Goal: Information Seeking & Learning: Learn about a topic

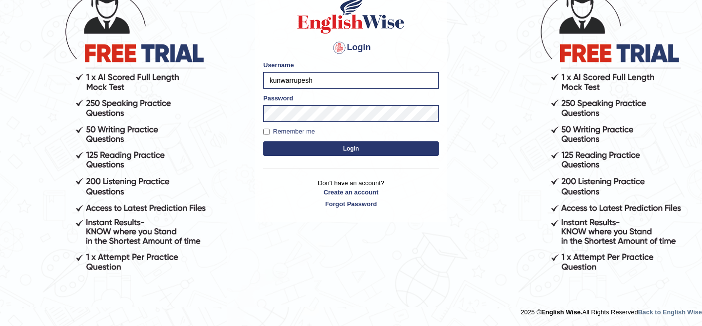
click at [390, 153] on button "Login" at bounding box center [351, 148] width 176 height 15
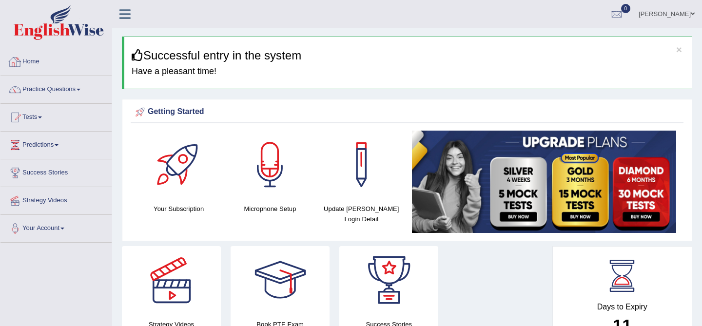
click at [119, 16] on link at bounding box center [125, 13] width 26 height 15
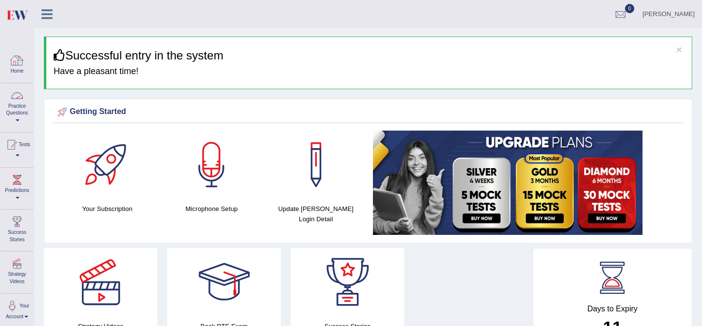
click at [17, 109] on link "Practice Questions" at bounding box center [16, 106] width 33 height 46
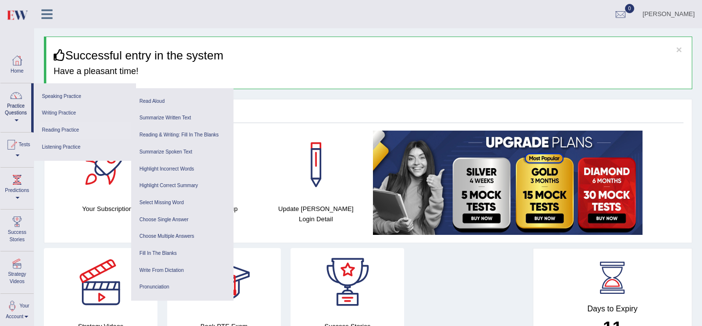
click at [51, 128] on link "Reading Practice" at bounding box center [85, 130] width 93 height 17
click at [10, 109] on link "Practice Questions" at bounding box center [15, 106] width 31 height 46
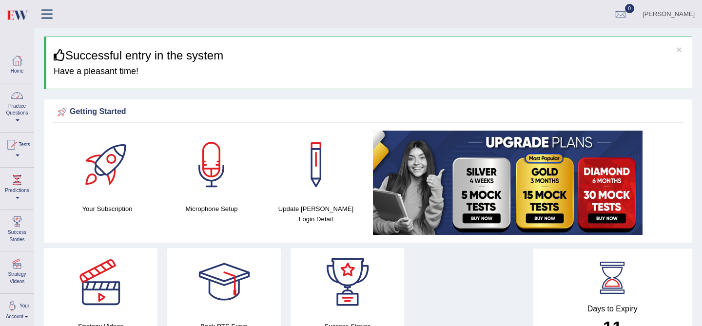
click at [11, 109] on link "Practice Questions" at bounding box center [16, 106] width 33 height 46
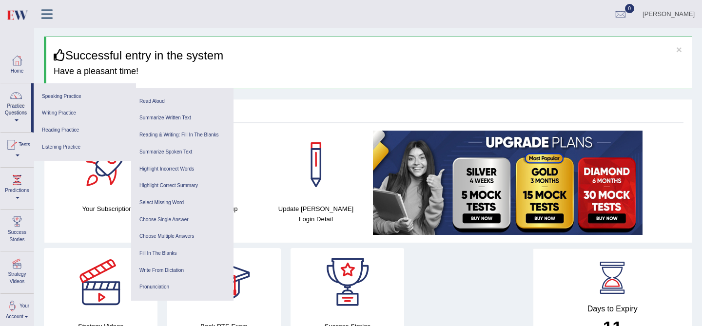
click at [61, 53] on icon at bounding box center [60, 55] width 12 height 12
click at [47, 18] on icon at bounding box center [46, 14] width 11 height 13
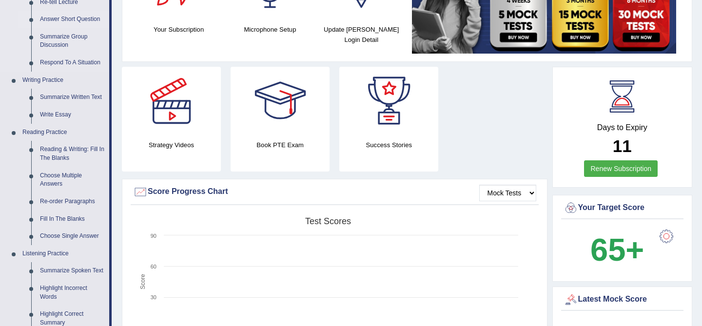
scroll to position [182, 0]
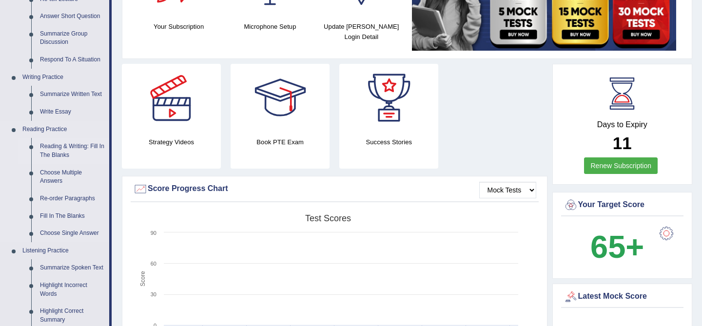
click at [57, 154] on link "Reading & Writing: Fill In The Blanks" at bounding box center [73, 151] width 74 height 26
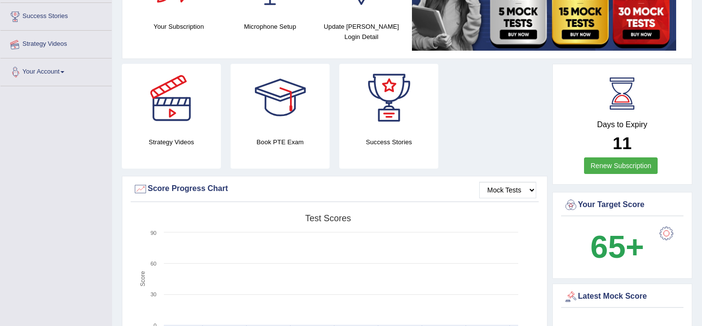
scroll to position [215, 0]
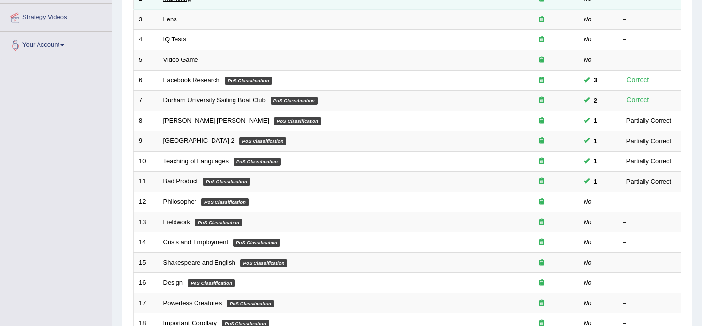
scroll to position [184, 0]
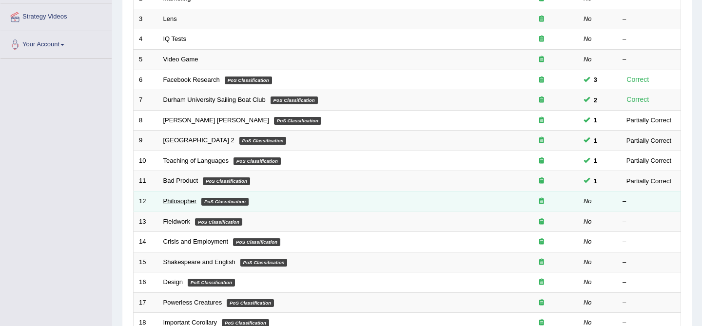
click at [185, 200] on link "Philosopher" at bounding box center [180, 201] width 34 height 7
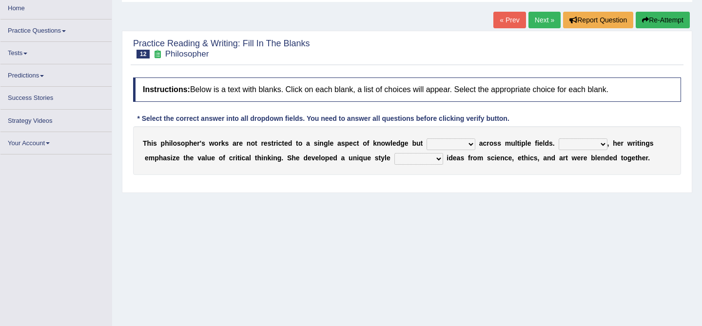
scroll to position [77, 0]
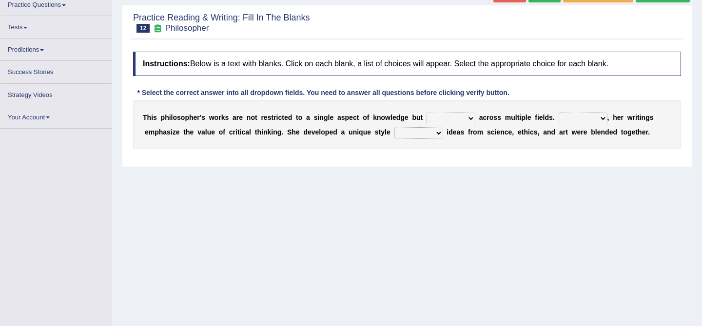
click at [458, 120] on select "constrain contain assemble extend" at bounding box center [451, 119] width 49 height 12
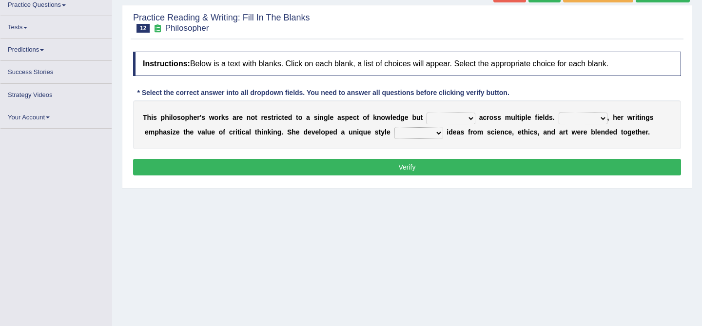
scroll to position [84, 0]
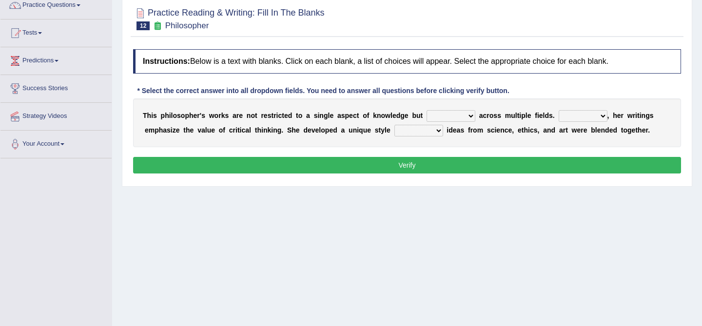
select select "extend"
click at [453, 113] on select "constrain contain assemble extend" at bounding box center [451, 116] width 49 height 12
click at [568, 116] on select "Rather So Moreover Likely" at bounding box center [583, 116] width 49 height 12
click at [463, 116] on select "constrain contain assemble extend" at bounding box center [451, 116] width 49 height 12
click at [571, 116] on select "Rather So Moreover Likely" at bounding box center [583, 116] width 49 height 12
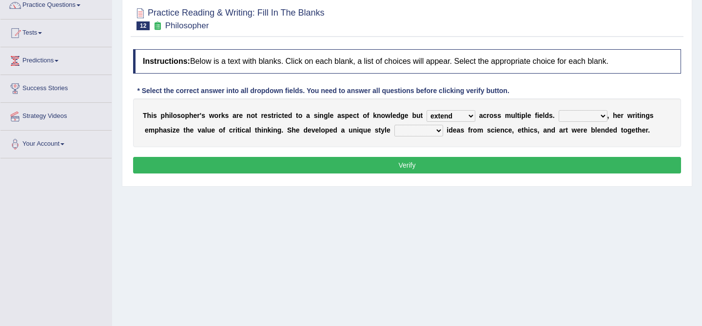
select select "Moreover"
click at [430, 132] on select "in that that which in which" at bounding box center [419, 131] width 49 height 12
click at [425, 136] on select "in that that which in which" at bounding box center [419, 131] width 49 height 12
select select "in which"
click at [419, 168] on button "Verify" at bounding box center [407, 165] width 548 height 17
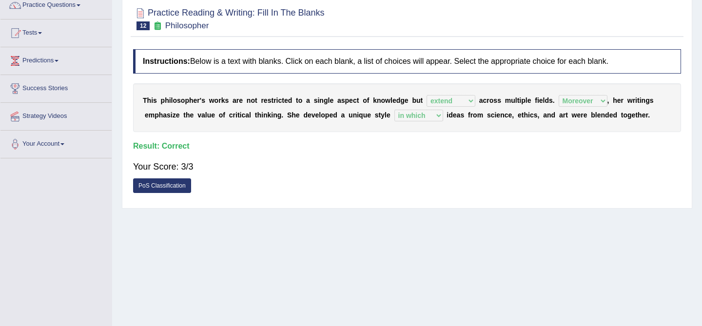
scroll to position [0, 0]
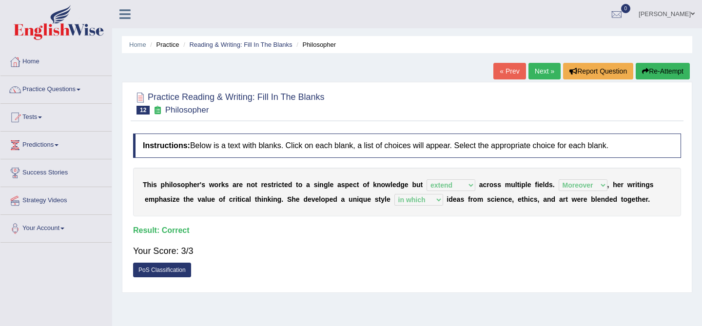
click at [540, 74] on link "Next »" at bounding box center [545, 71] width 32 height 17
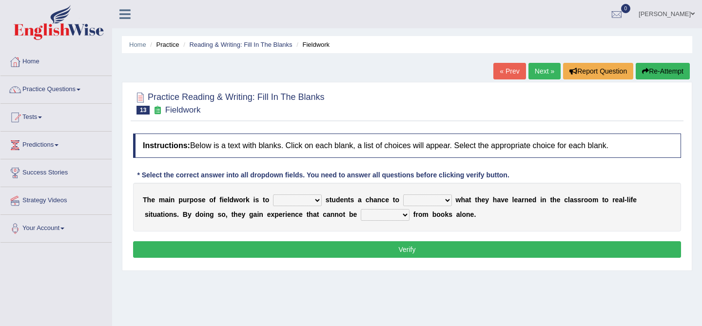
click at [511, 76] on link "« Prev" at bounding box center [510, 71] width 32 height 17
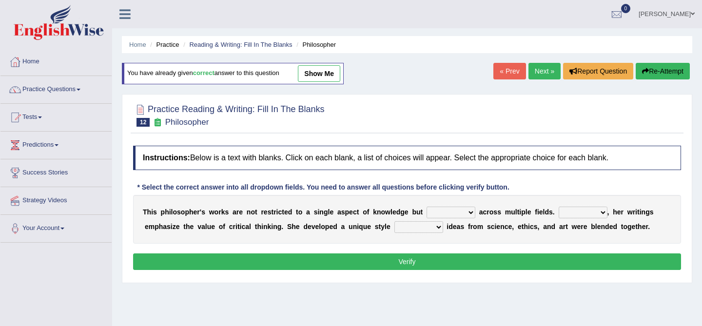
click at [449, 209] on select "constrain contain assemble extend" at bounding box center [451, 213] width 49 height 12
select select "extend"
click at [577, 213] on select "Rather So Moreover Likely" at bounding box center [583, 213] width 49 height 12
select select "Moreover"
click at [420, 225] on select "in that that which in which" at bounding box center [419, 227] width 49 height 12
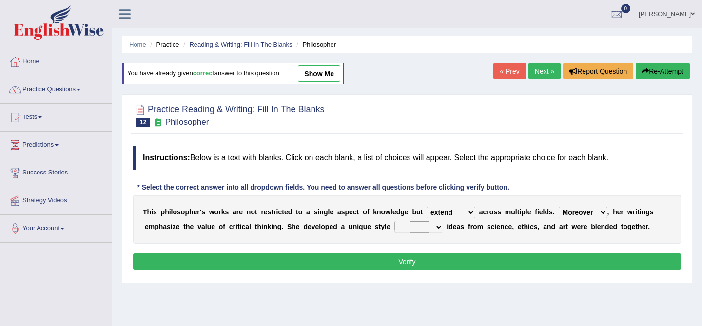
select select "in which"
click at [433, 266] on button "Verify" at bounding box center [407, 262] width 548 height 17
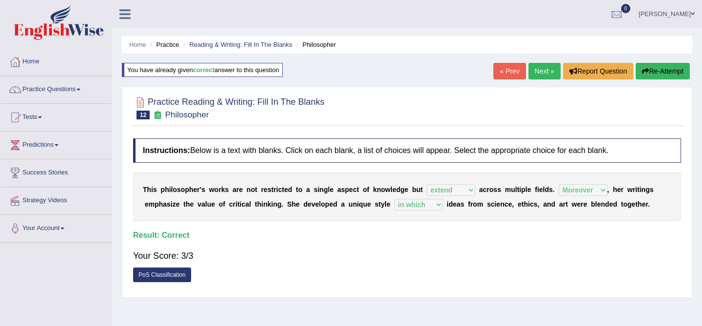
click at [536, 70] on link "Next »" at bounding box center [545, 71] width 32 height 17
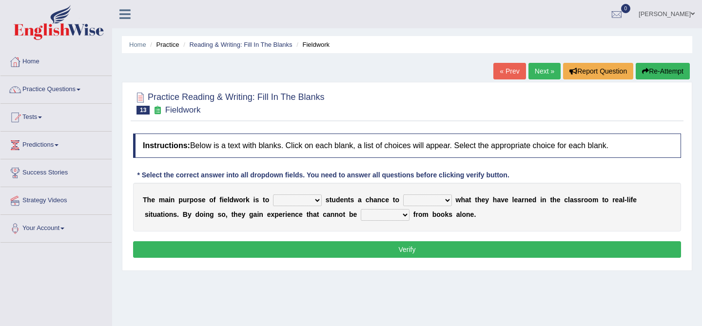
click at [302, 198] on select "resemble stow rave offer" at bounding box center [297, 201] width 49 height 12
click at [294, 207] on div "T h e m a i n p u r p o s e o f f i e l d w o r k i s t o resemble stow rave of…" at bounding box center [407, 207] width 548 height 49
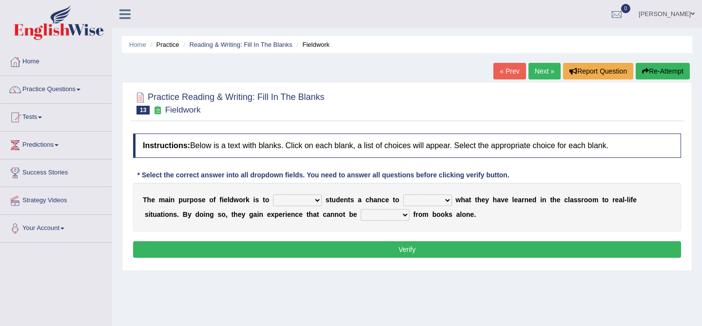
click at [294, 207] on div "T h e m a i n p u r p o s e o f f i e l d w o r k i s t o resemble stow rave of…" at bounding box center [407, 207] width 548 height 49
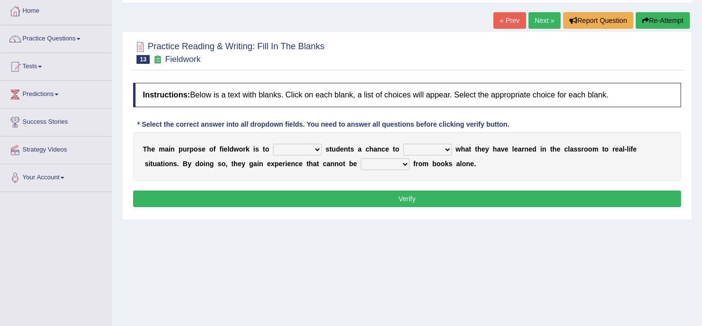
scroll to position [46, 0]
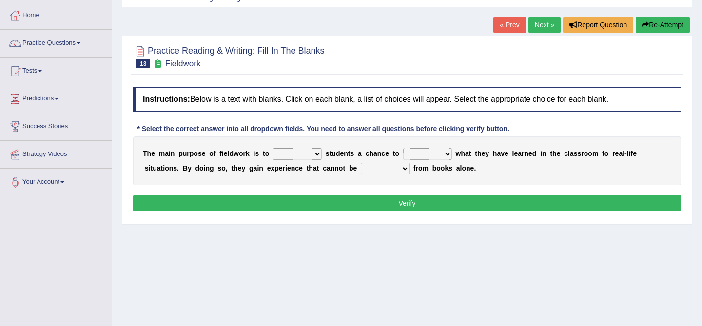
click at [284, 151] on select "resemble stow rave offer" at bounding box center [297, 154] width 49 height 12
click at [420, 155] on select "compare align apply dismount" at bounding box center [427, 154] width 49 height 12
click at [382, 167] on select "originated prepared obtained touted" at bounding box center [385, 169] width 49 height 12
select select "obtained"
click at [323, 153] on b at bounding box center [324, 154] width 4 height 8
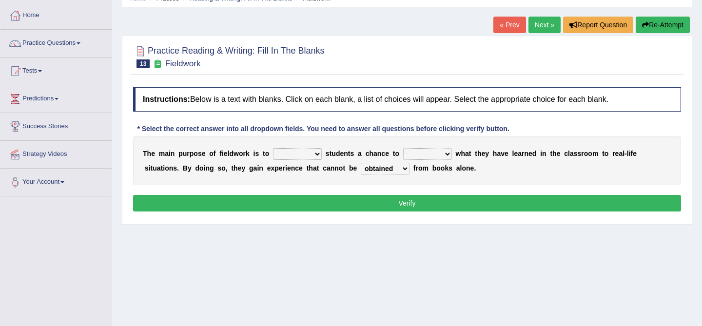
click at [305, 156] on select "resemble stow rave offer" at bounding box center [297, 154] width 49 height 12
select select "offer"
click at [420, 156] on select "compare align apply dismount" at bounding box center [427, 154] width 49 height 12
select select "compare"
click at [420, 196] on button "Verify" at bounding box center [407, 203] width 548 height 17
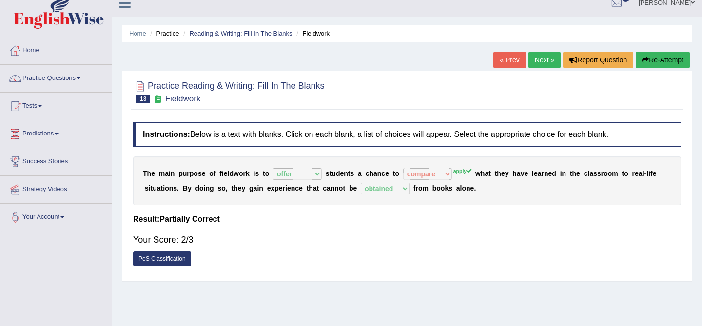
scroll to position [0, 0]
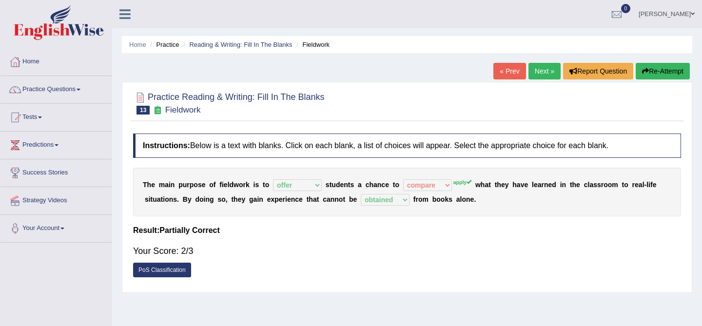
click at [642, 68] on icon "button" at bounding box center [645, 71] width 7 height 7
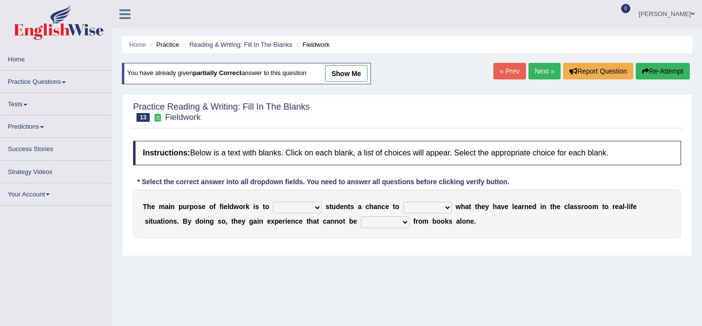
click at [296, 209] on select "resemble stow rave offer" at bounding box center [297, 208] width 49 height 12
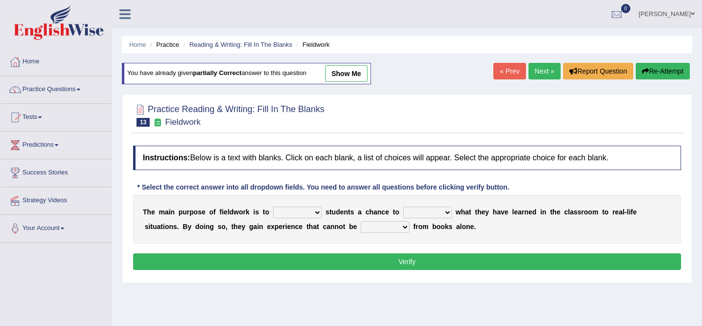
select select "offer"
click at [363, 226] on select "originated prepared obtained touted" at bounding box center [385, 227] width 49 height 12
select select "obtained"
click at [438, 212] on select "compare align apply dismount" at bounding box center [427, 213] width 49 height 12
select select "apply"
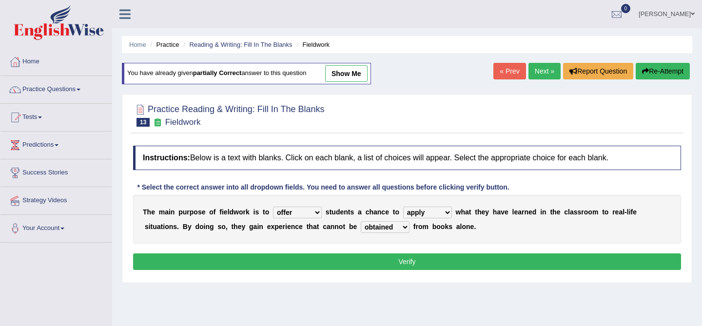
click at [428, 260] on button "Verify" at bounding box center [407, 262] width 548 height 17
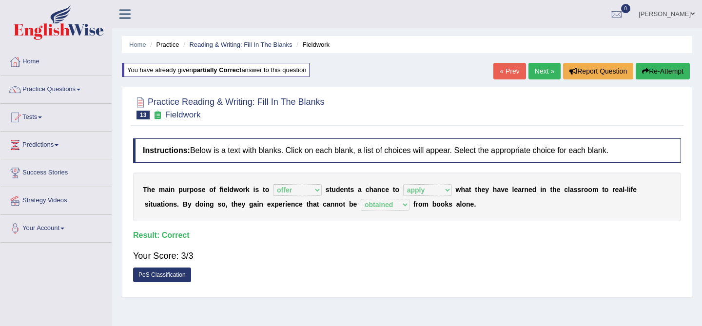
click at [537, 74] on link "Next »" at bounding box center [545, 71] width 32 height 17
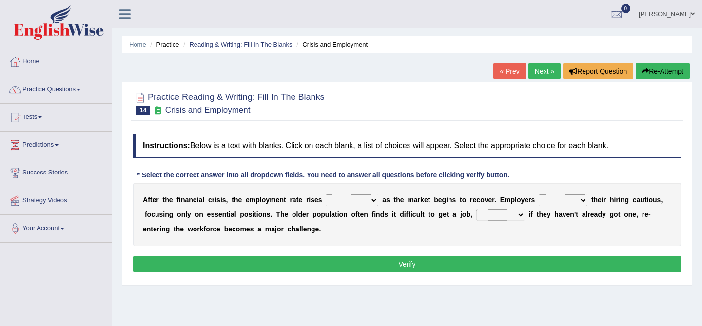
click at [422, 224] on div "A f t e r t h e f i n a n c i a l c r i s i s , t h e e m p l o y m e n t r a t…" at bounding box center [407, 214] width 548 height 63
click at [354, 203] on select "normally conversely strenuously sharply" at bounding box center [352, 201] width 53 height 12
